Goal: Information Seeking & Learning: Learn about a topic

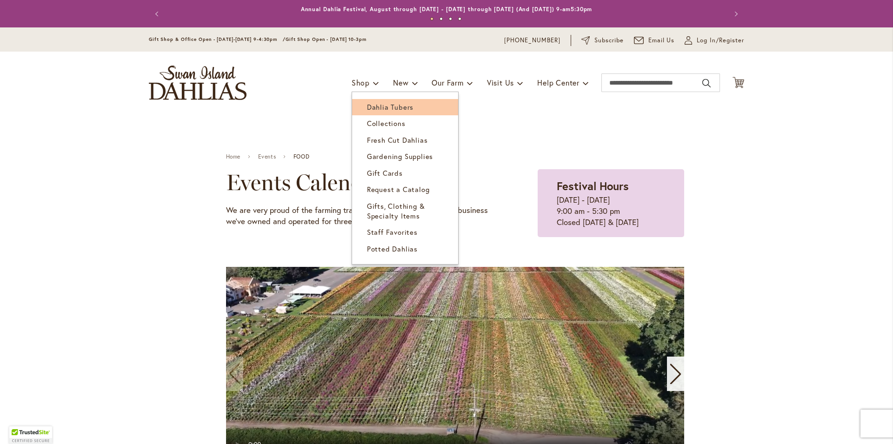
click at [373, 104] on span "Dahlia Tubers" at bounding box center [390, 106] width 47 height 9
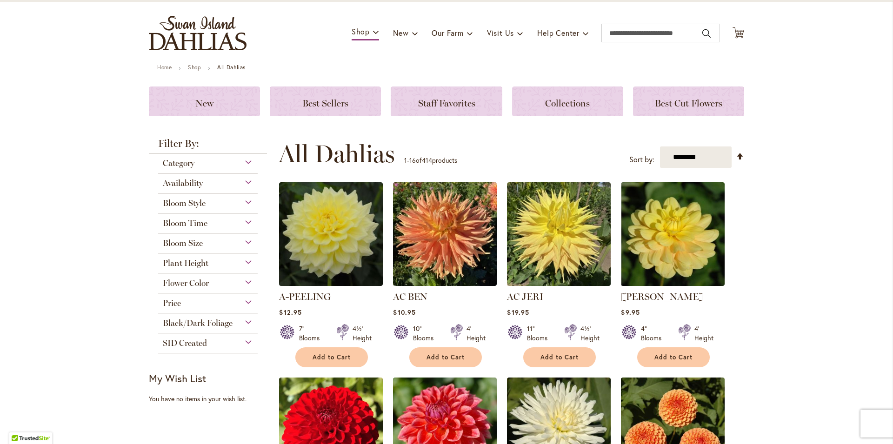
scroll to position [106, 0]
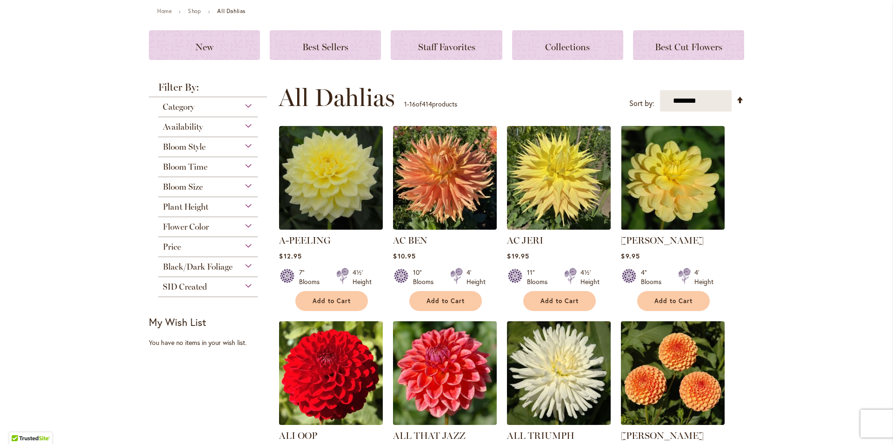
click at [197, 223] on span "Flower Color" at bounding box center [186, 227] width 46 height 10
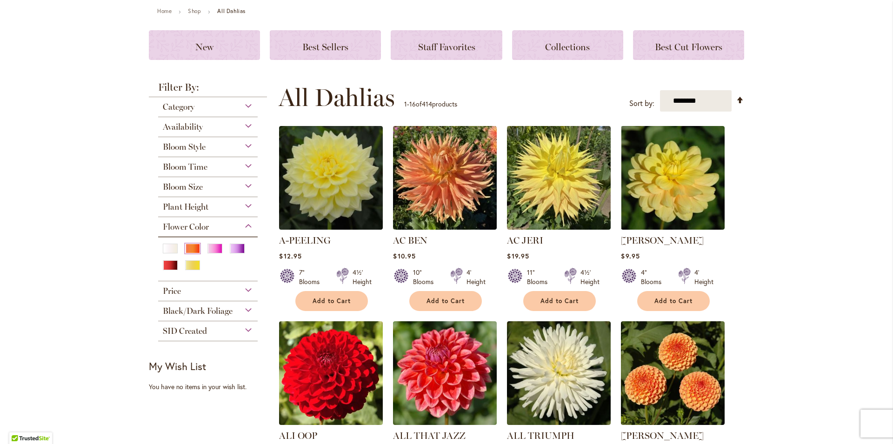
click at [193, 250] on div "Orange/Peach" at bounding box center [192, 249] width 15 height 10
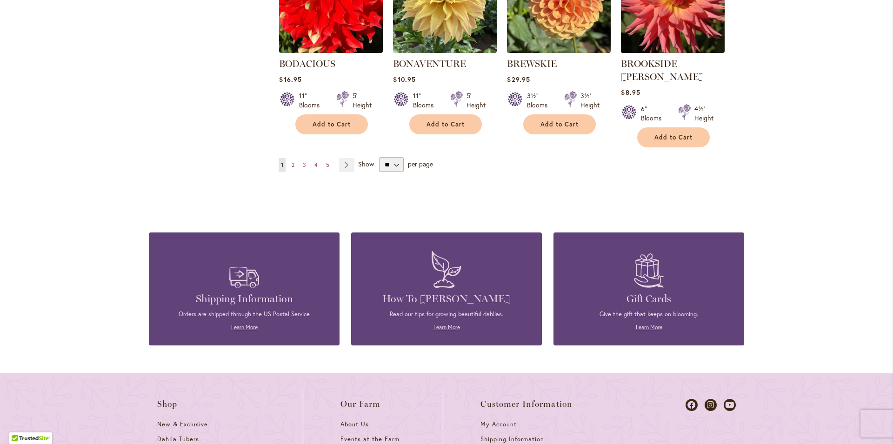
scroll to position [708, 0]
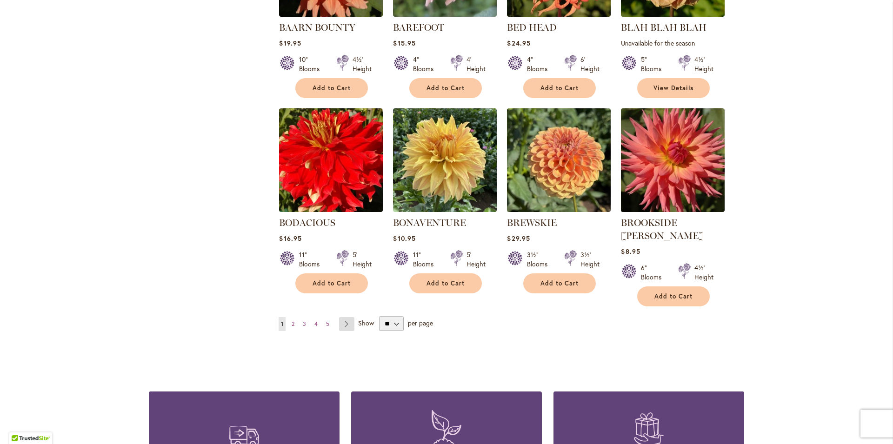
click at [347, 317] on link "Page Next" at bounding box center [346, 324] width 15 height 14
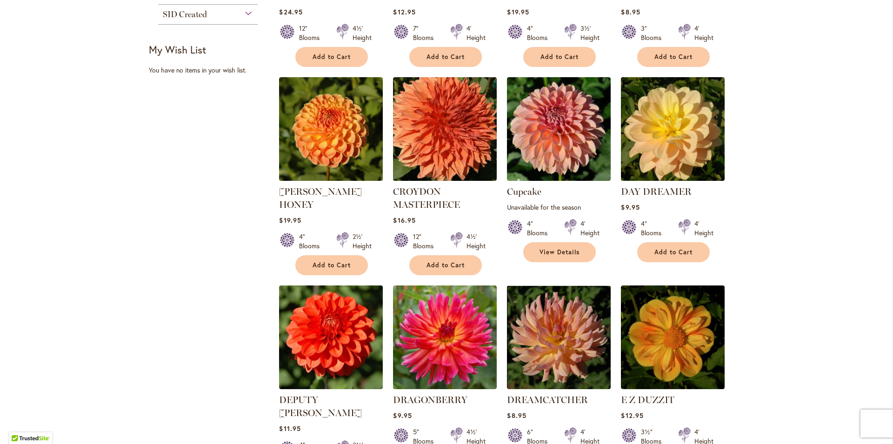
scroll to position [743, 0]
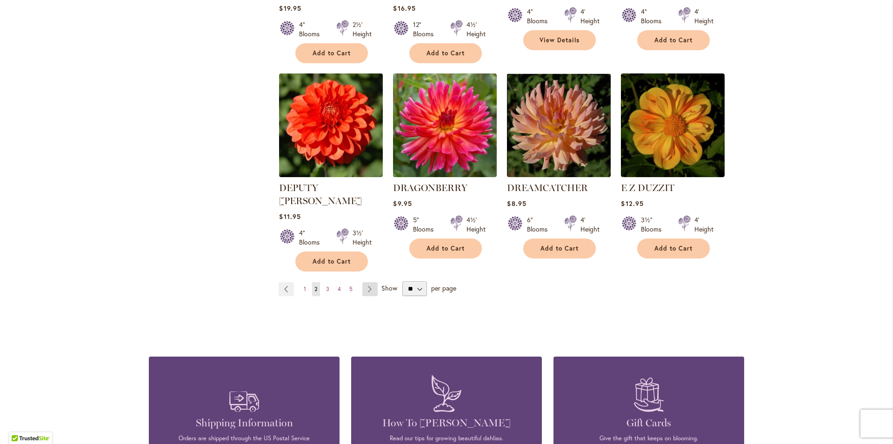
click at [371, 282] on link "Page Next" at bounding box center [369, 289] width 15 height 14
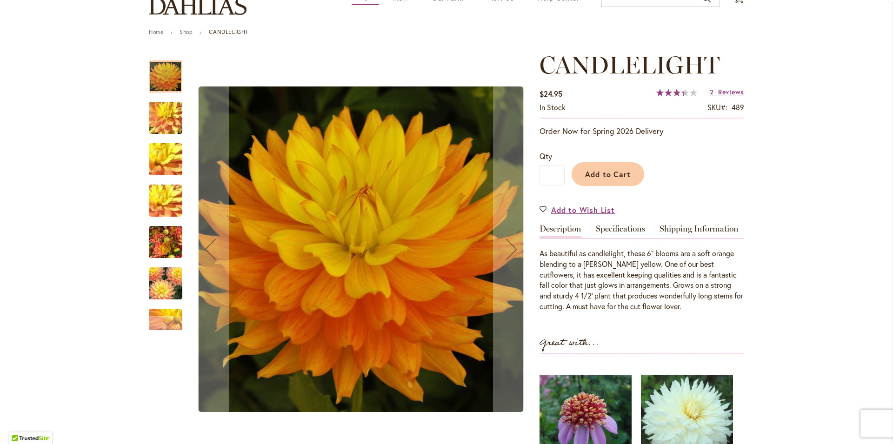
scroll to position [106, 0]
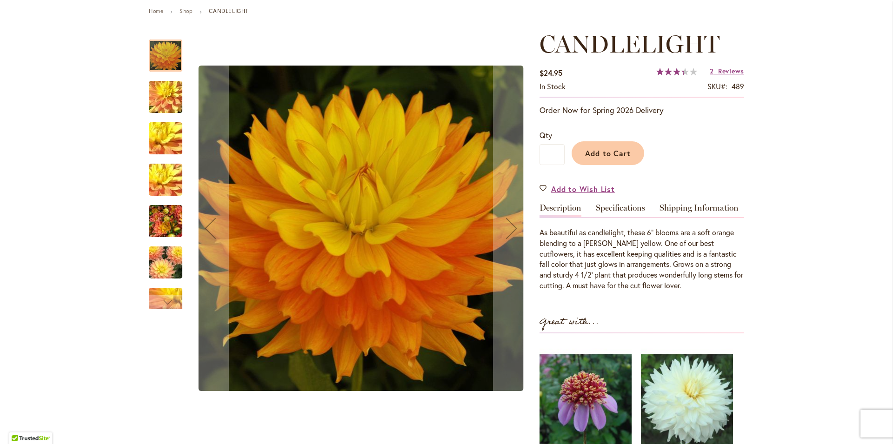
click at [154, 82] on img "CANDLELIGHT" at bounding box center [165, 97] width 67 height 50
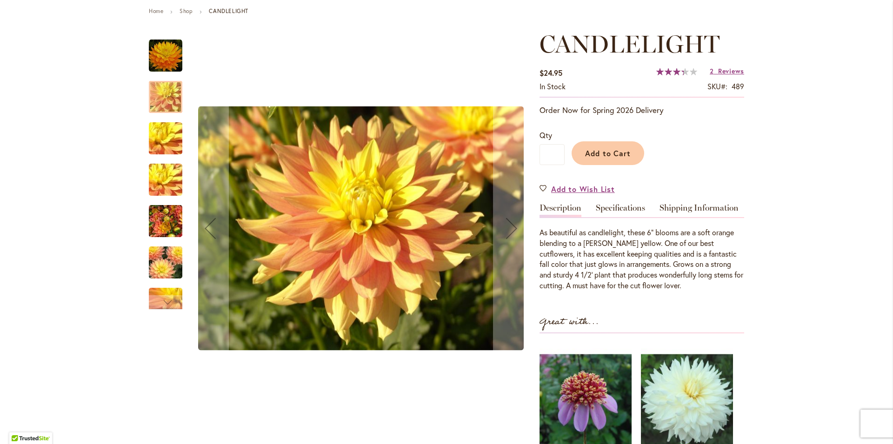
click at [160, 134] on img "CANDLELIGHT" at bounding box center [165, 139] width 67 height 50
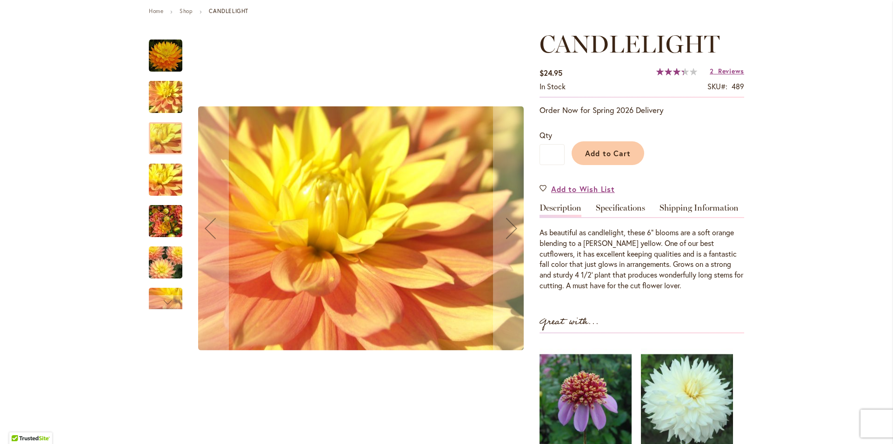
click at [164, 185] on img "CANDLELIGHT" at bounding box center [165, 180] width 67 height 50
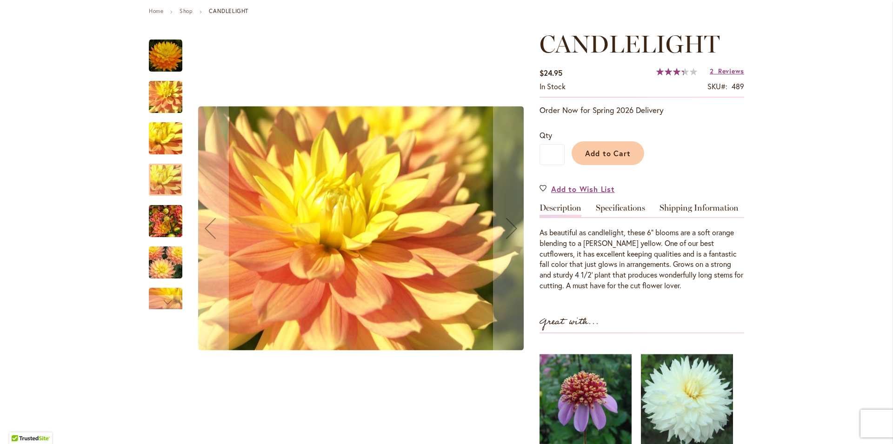
click at [166, 235] on img "CANDLELIGHT" at bounding box center [166, 221] width 34 height 45
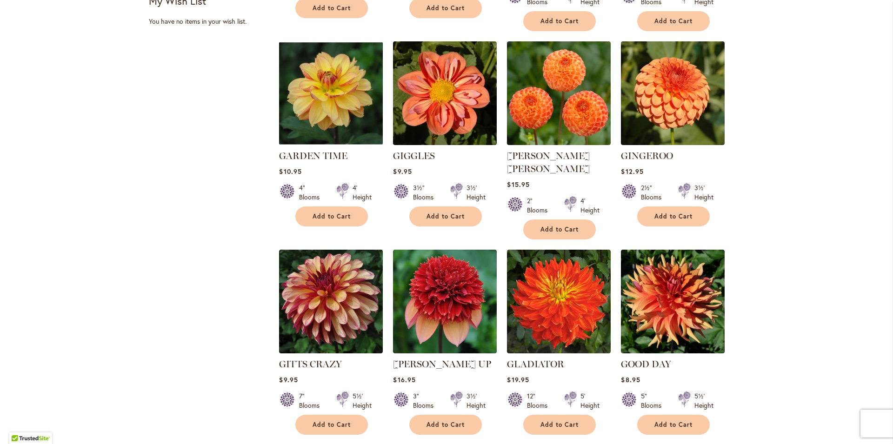
scroll to position [637, 0]
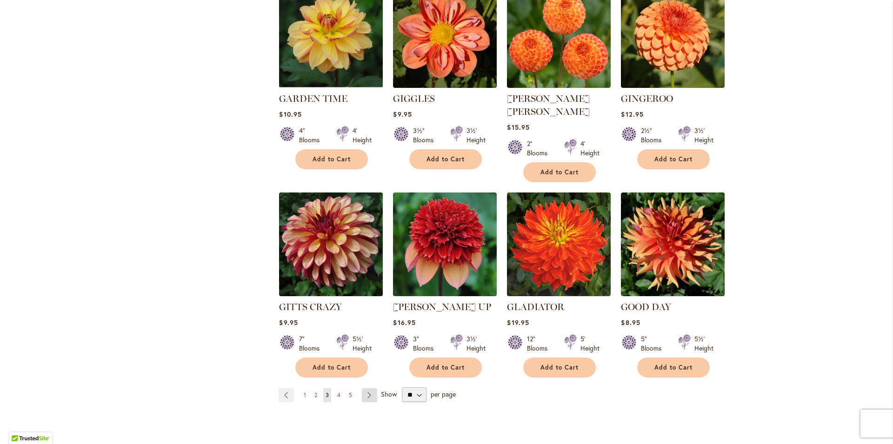
click at [369, 389] on link "Page Next" at bounding box center [369, 396] width 15 height 14
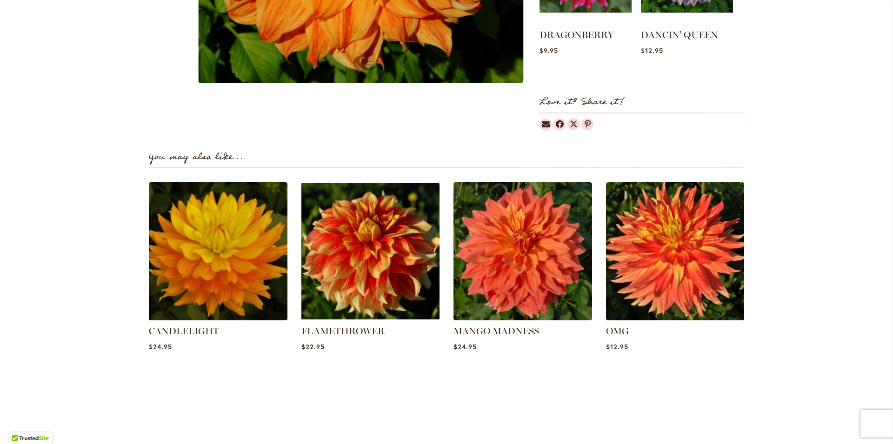
scroll to position [530, 0]
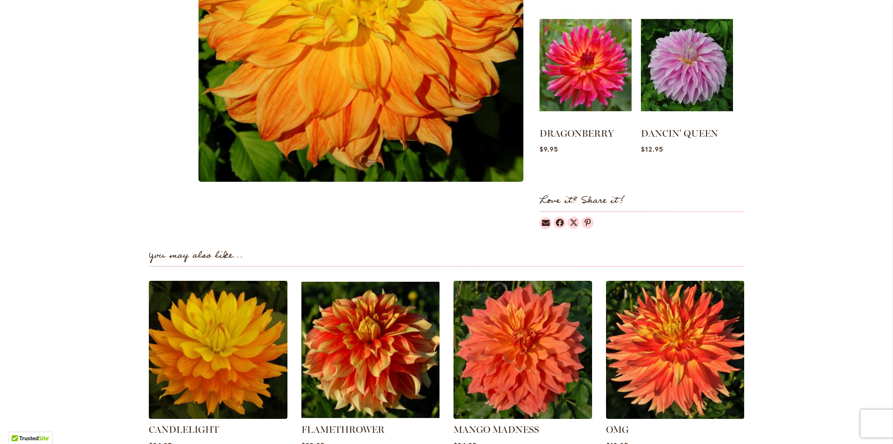
scroll to position [424, 0]
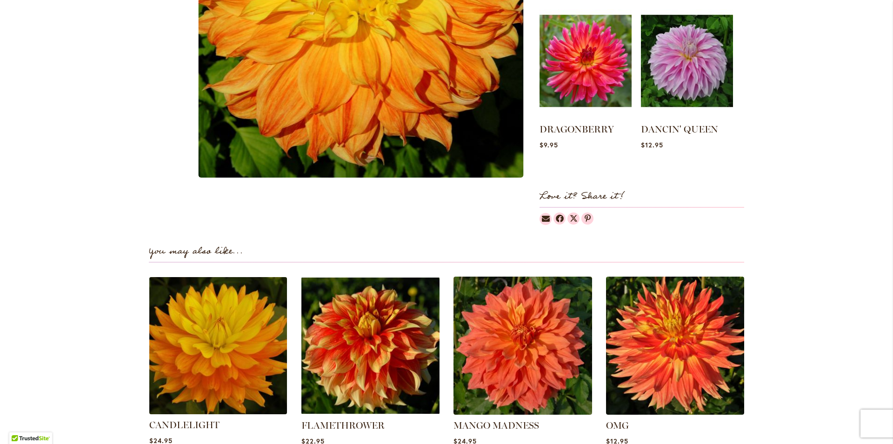
click at [208, 366] on img at bounding box center [218, 346] width 144 height 144
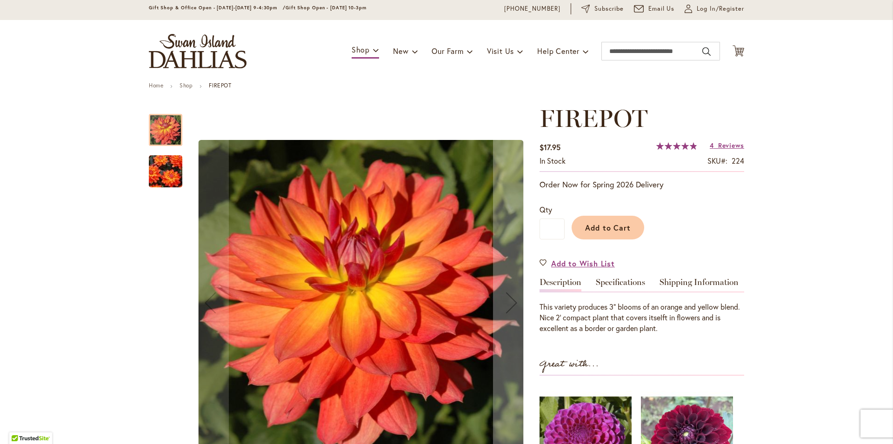
scroll to position [53, 0]
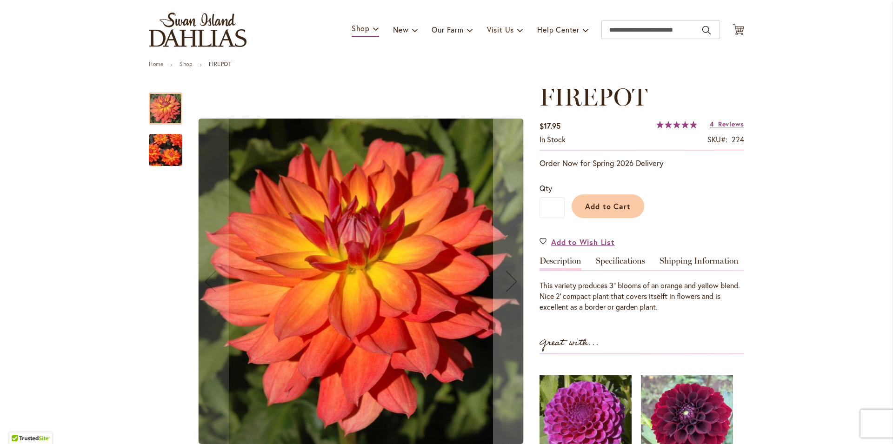
click at [170, 160] on img "FIREPOT" at bounding box center [165, 150] width 67 height 52
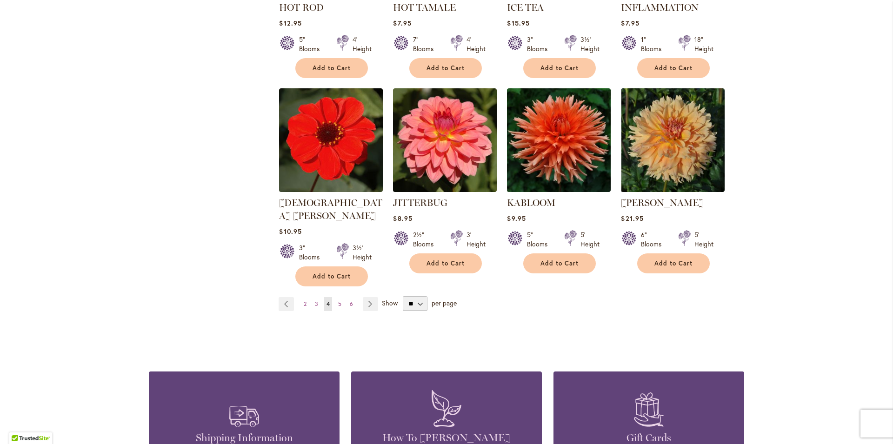
scroll to position [743, 0]
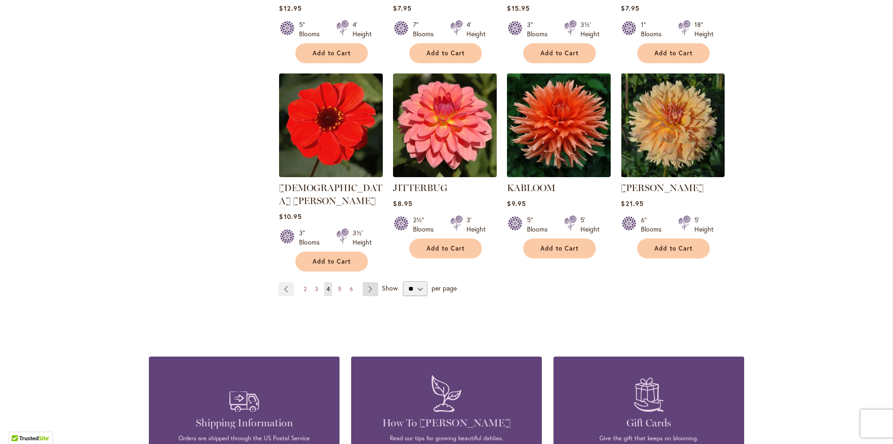
click at [372, 282] on link "Page Next" at bounding box center [370, 289] width 15 height 14
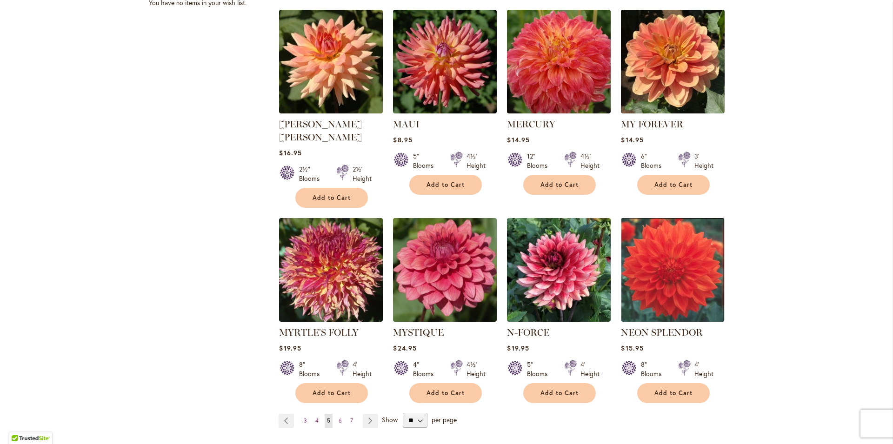
scroll to position [690, 0]
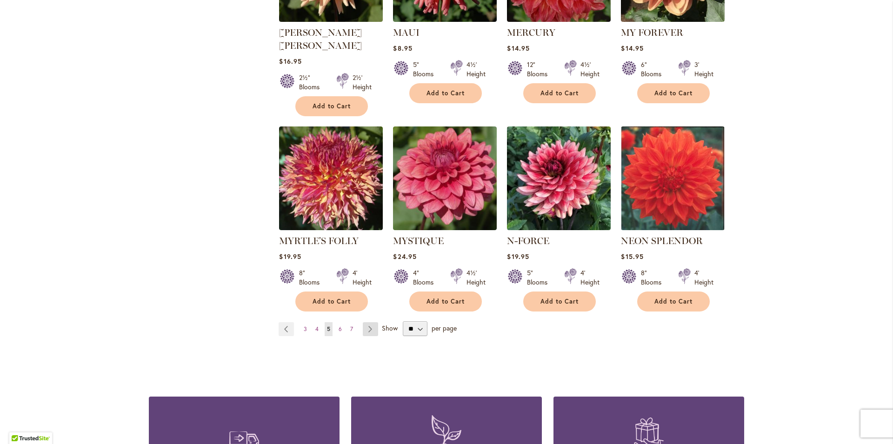
click at [367, 322] on link "Page Next" at bounding box center [370, 329] width 15 height 14
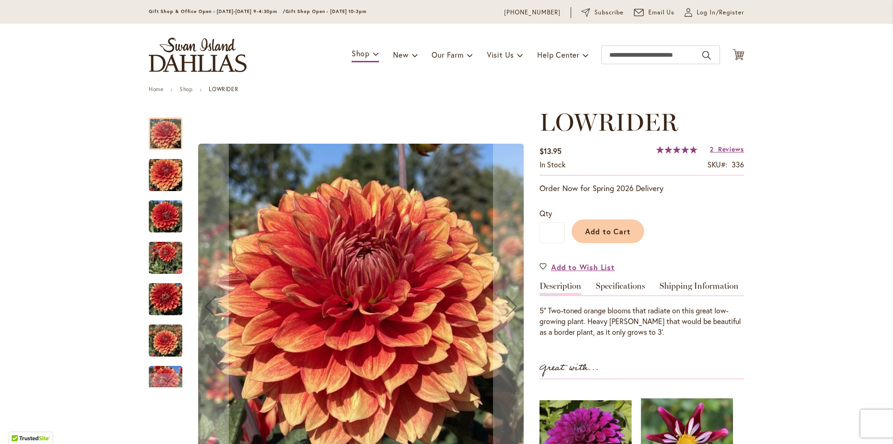
scroll to position [53, 0]
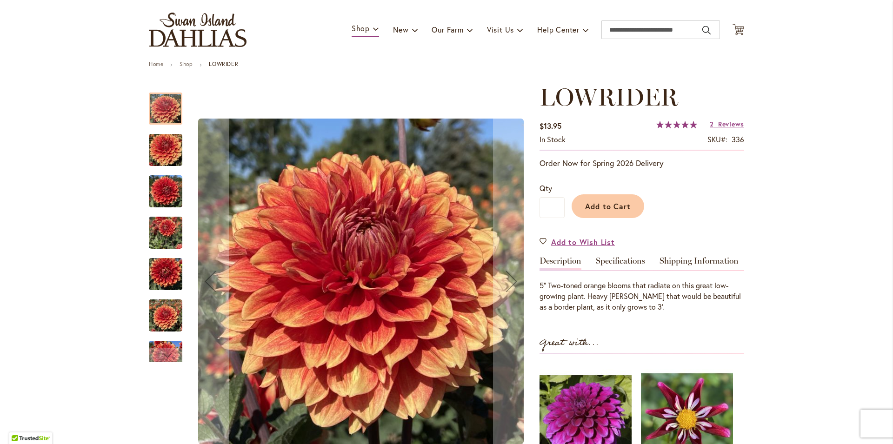
drag, startPoint x: 140, startPoint y: 188, endPoint x: 152, endPoint y: 191, distance: 13.0
click at [157, 191] on img "Lowrider" at bounding box center [166, 191] width 34 height 45
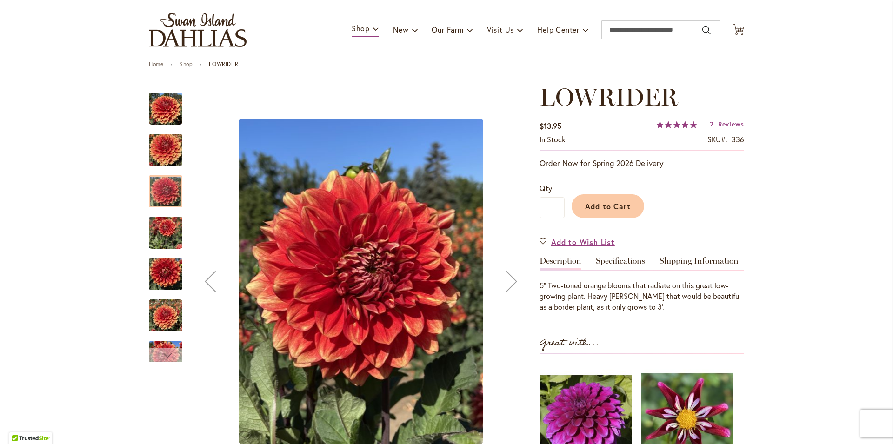
click at [164, 357] on div "Next" at bounding box center [166, 356] width 14 height 14
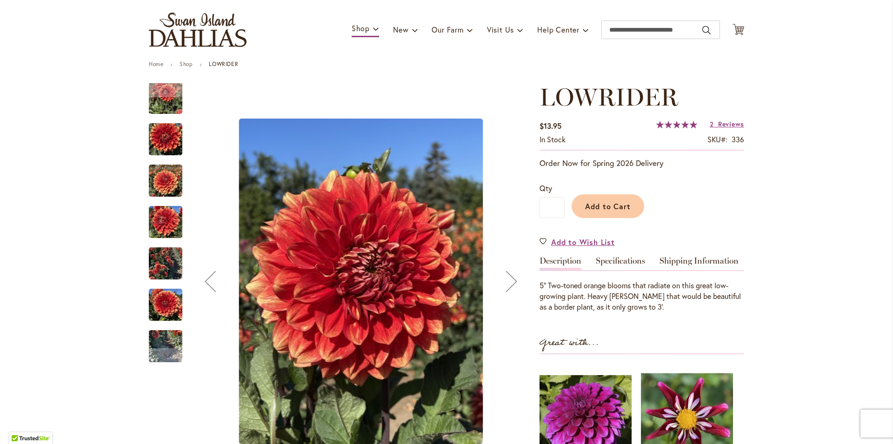
click at [169, 260] on img "Lowrider" at bounding box center [166, 264] width 34 height 45
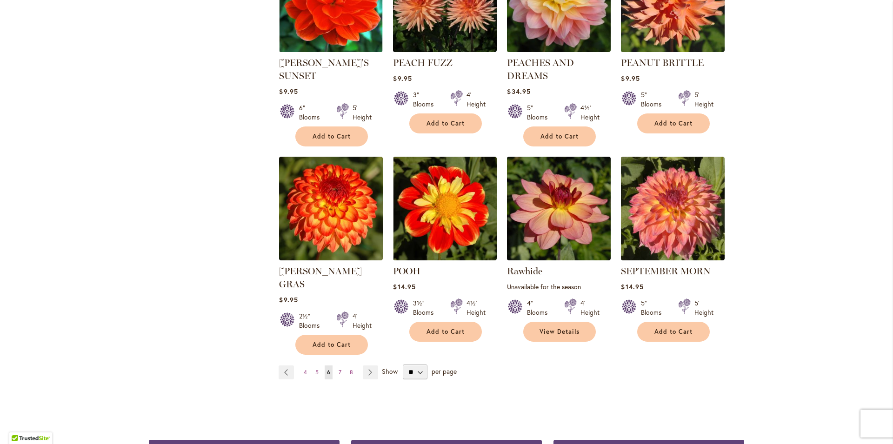
scroll to position [708, 0]
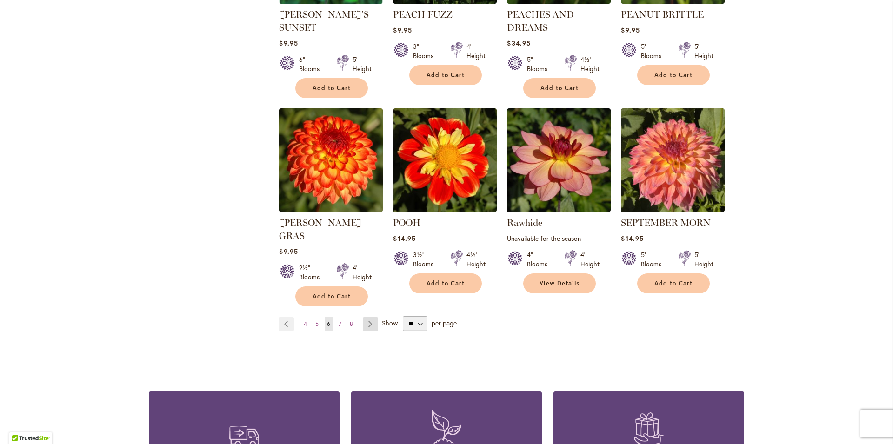
click at [366, 317] on link "Page Next" at bounding box center [370, 324] width 15 height 14
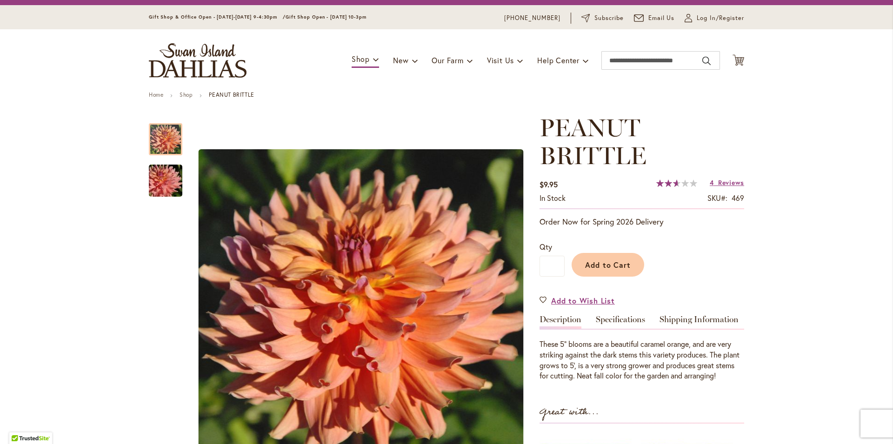
scroll to position [106, 0]
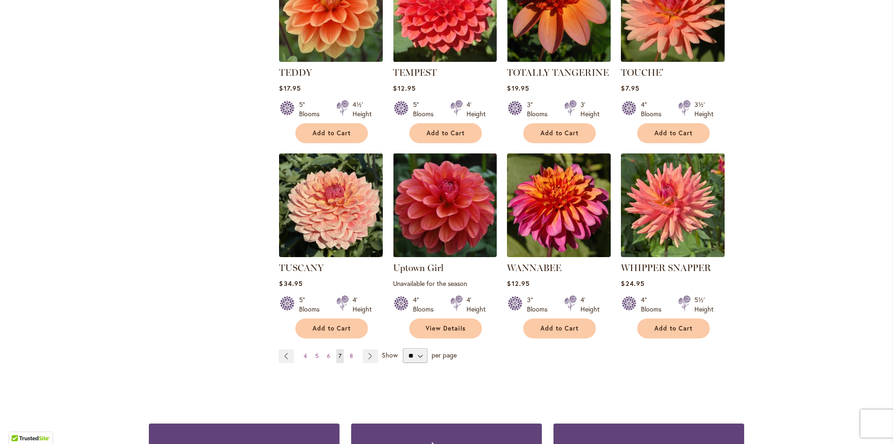
scroll to position [690, 0]
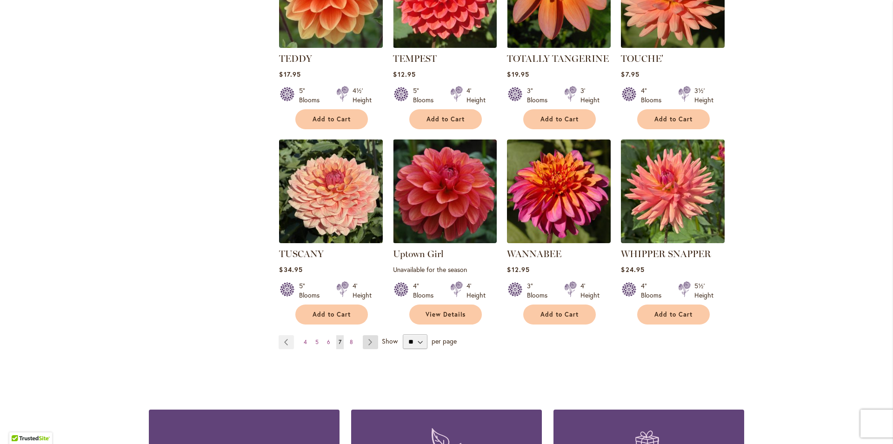
click at [373, 336] on link "Page Next" at bounding box center [370, 343] width 15 height 14
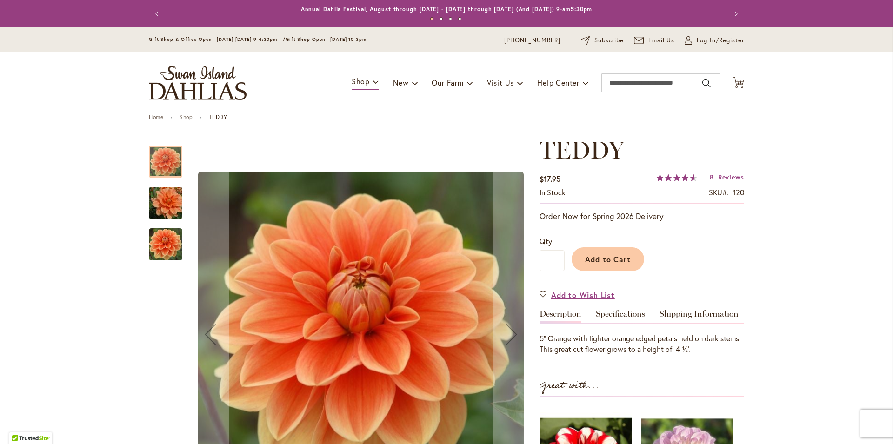
click at [149, 201] on img "Teddy" at bounding box center [165, 203] width 67 height 45
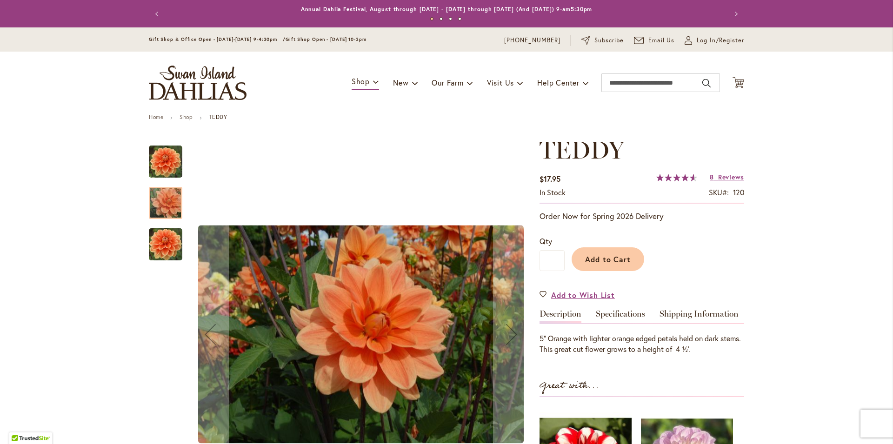
click at [163, 244] on img "Teddy" at bounding box center [166, 245] width 34 height 34
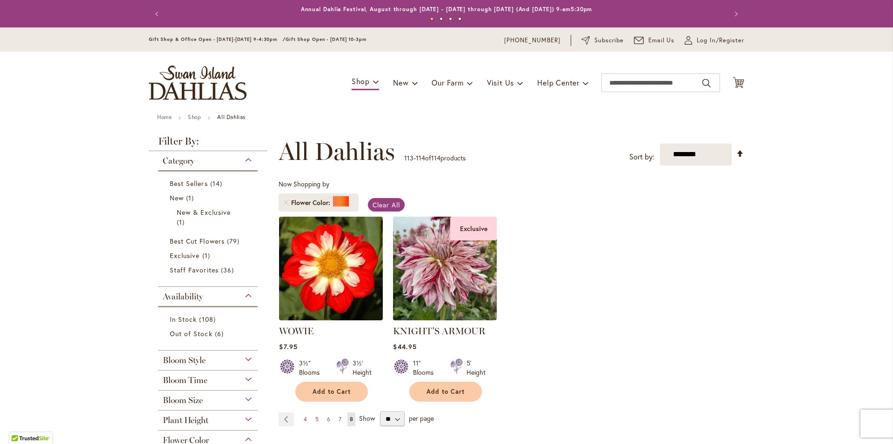
scroll to position [212, 0]
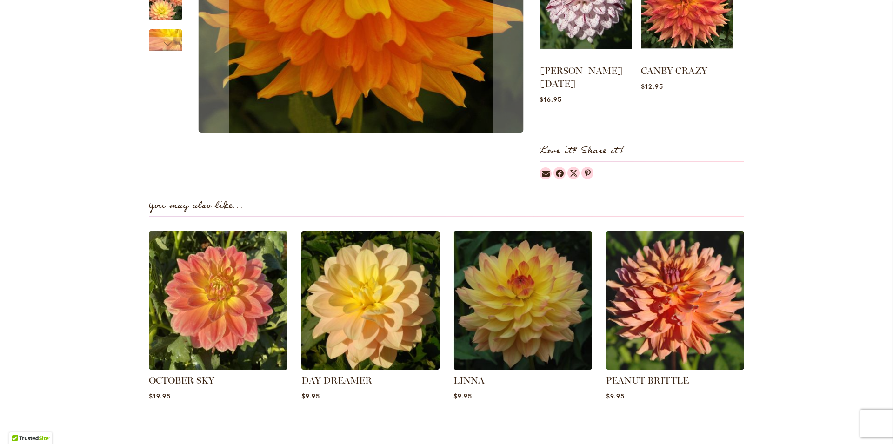
scroll to position [133, 0]
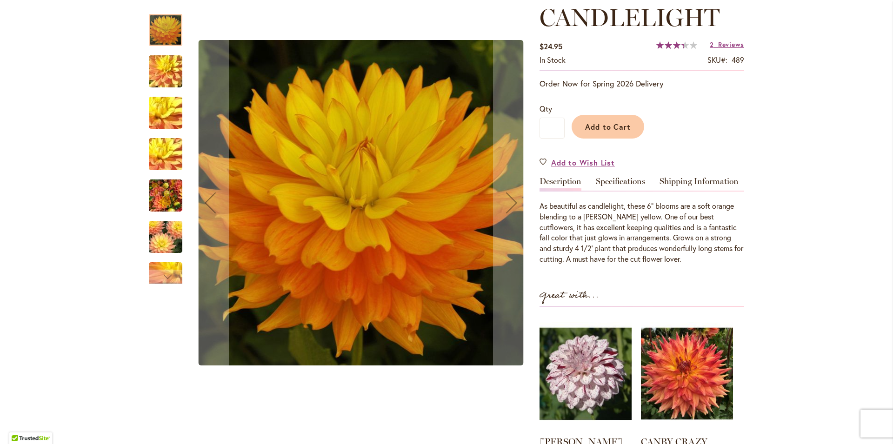
click at [172, 191] on img "CANDLELIGHT" at bounding box center [166, 196] width 34 height 45
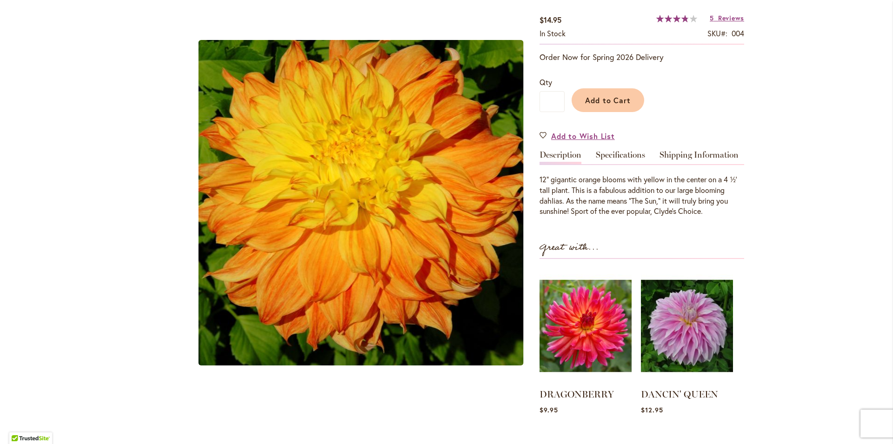
scroll to position [53, 0]
